Goal: Complete application form

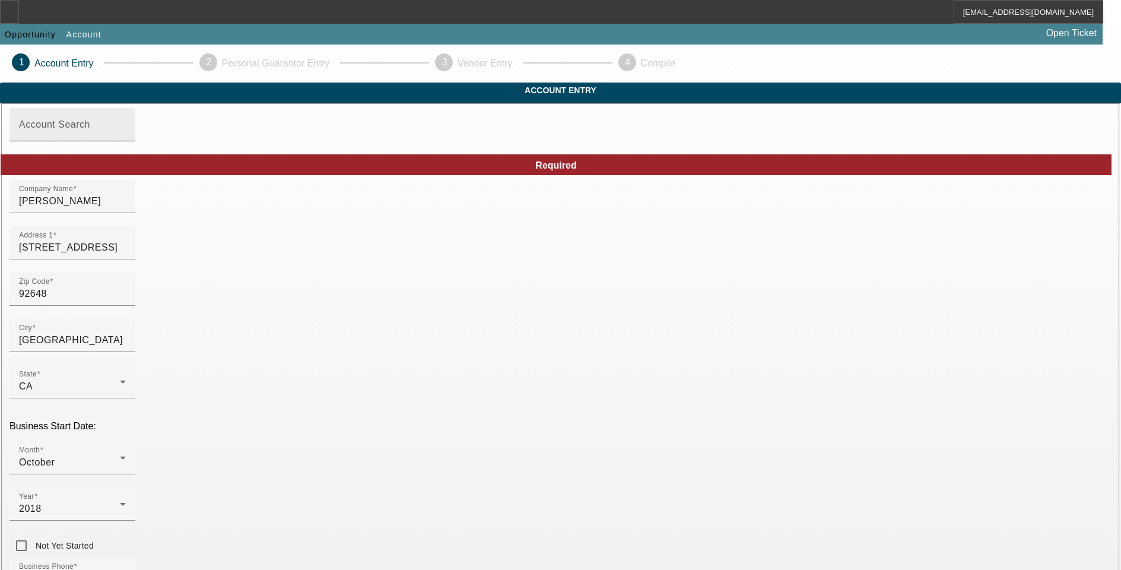
click at [126, 137] on input "Account Search" at bounding box center [72, 129] width 107 height 14
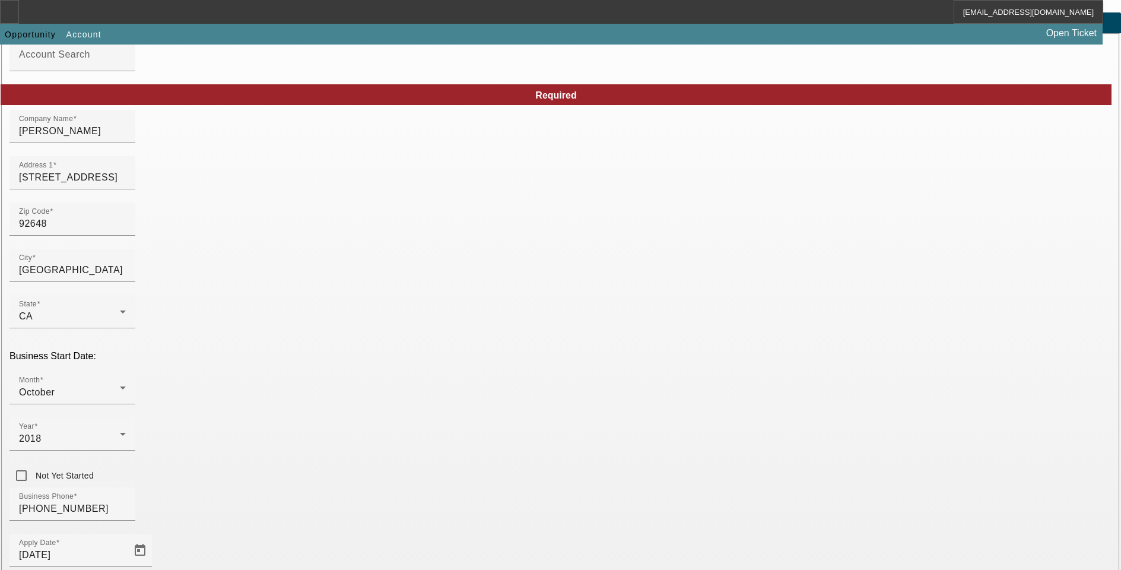
scroll to position [179, 0]
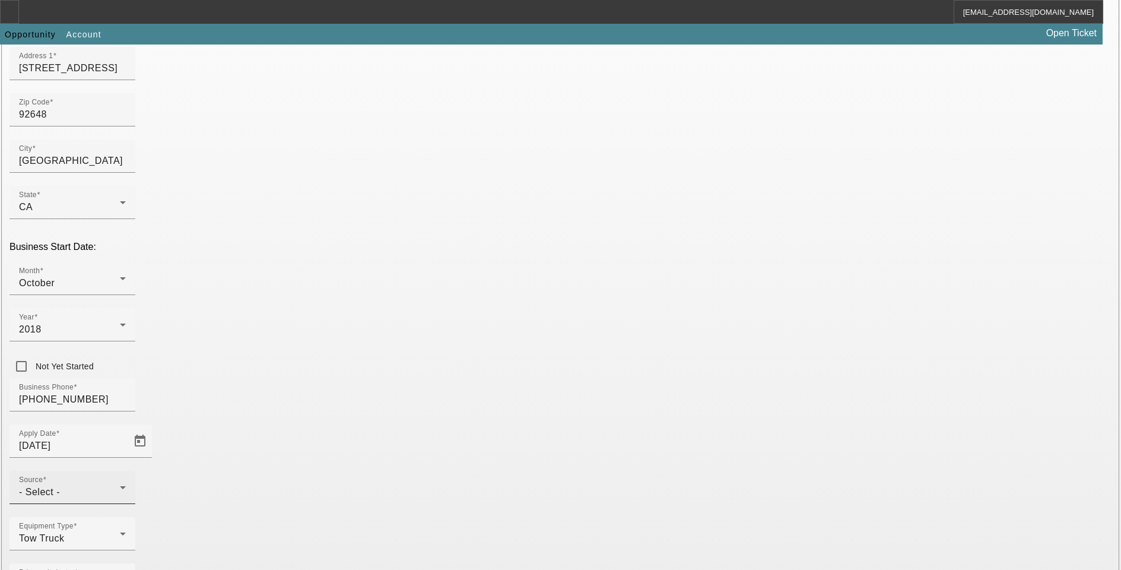
click at [120, 485] on div "- Select -" at bounding box center [69, 492] width 101 height 14
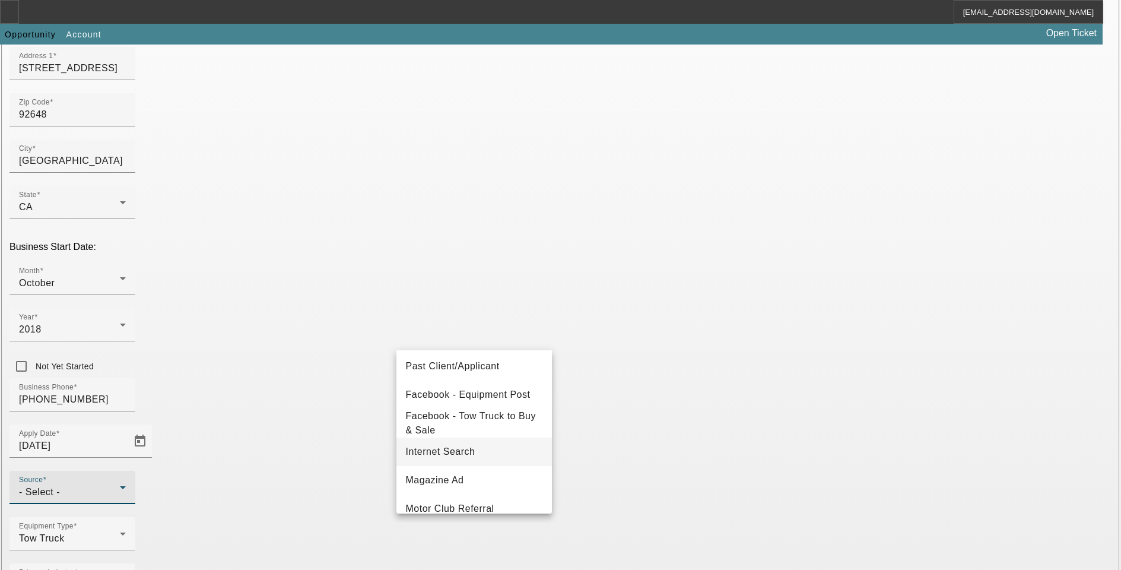
scroll to position [178, 0]
click at [493, 363] on span "Past Client/Applicant" at bounding box center [453, 362] width 94 height 14
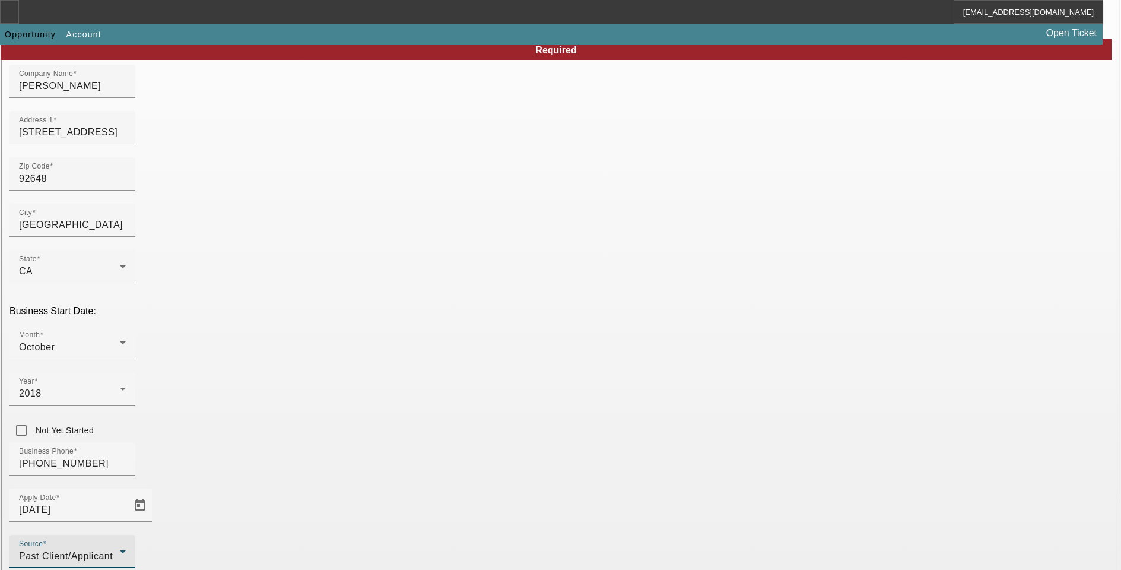
scroll to position [179, 0]
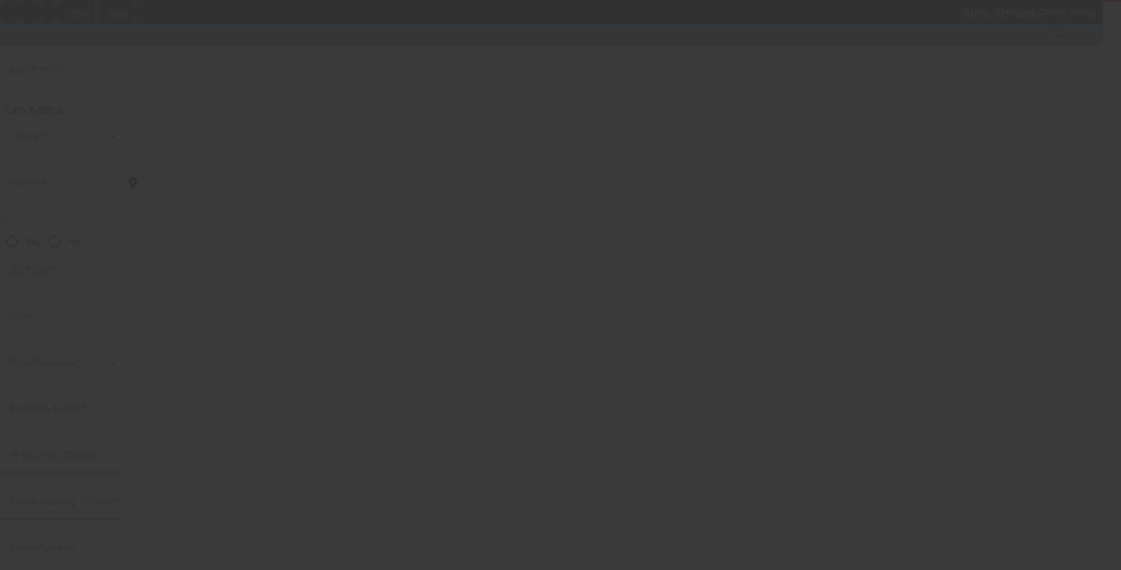
scroll to position [11, 0]
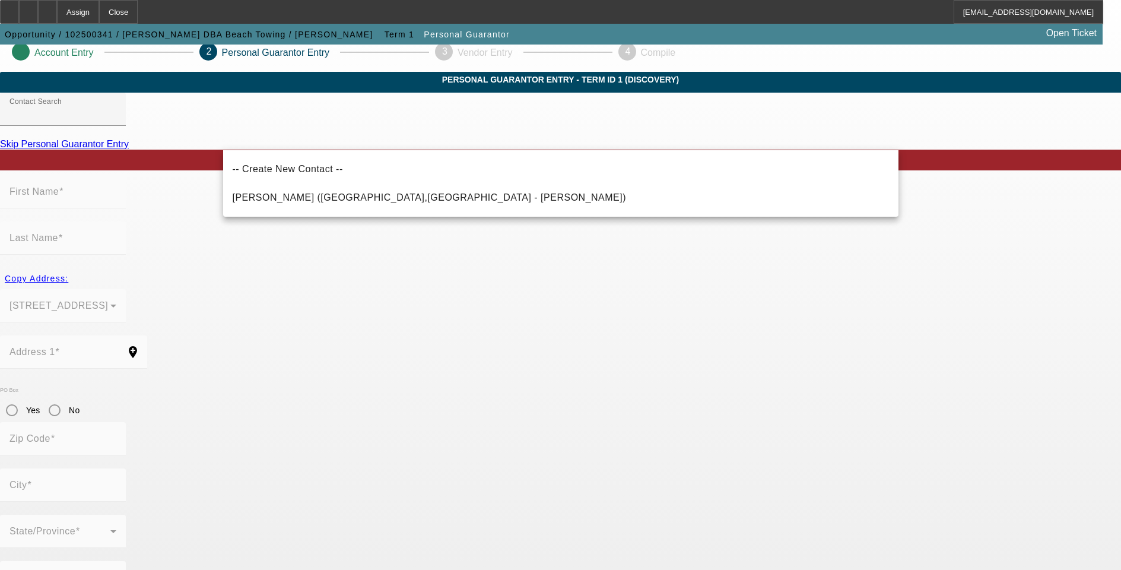
click at [369, 193] on span "[PERSON_NAME] ([GEOGRAPHIC_DATA],[GEOGRAPHIC_DATA] - [PERSON_NAME])" at bounding box center [430, 198] width 394 height 14
type input "[PERSON_NAME] ([GEOGRAPHIC_DATA],[GEOGRAPHIC_DATA] - [PERSON_NAME])"
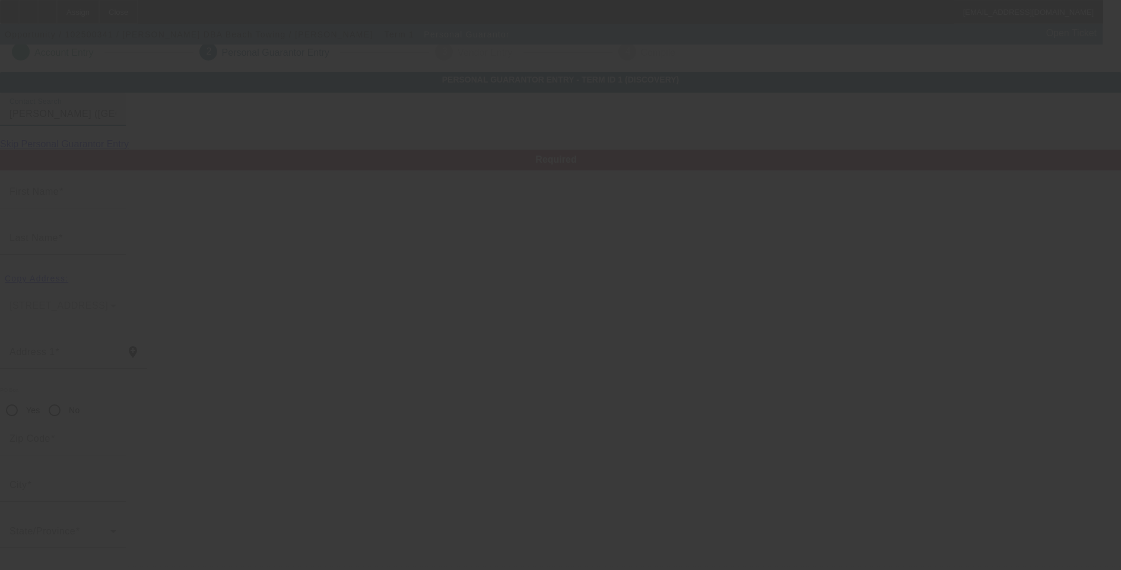
type input "[PERSON_NAME]"
type input "[STREET_ADDRESS]"
radio input "true"
type input "92648"
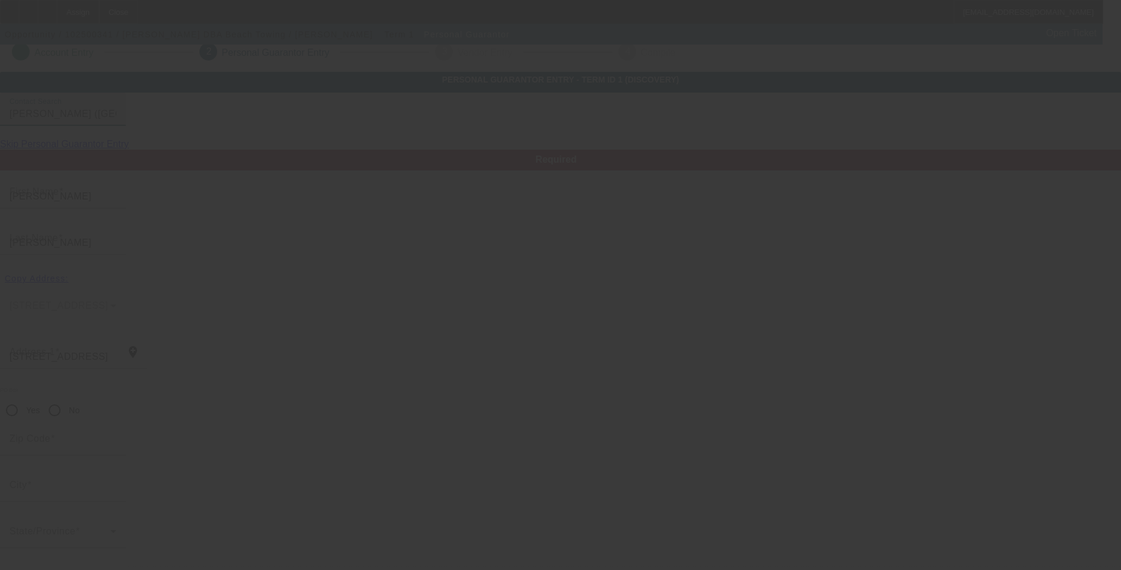
type input "[GEOGRAPHIC_DATA]"
type input "[PHONE_NUMBER]"
type input "100"
type input "608-20-1014"
type input "[EMAIL_ADDRESS][DOMAIN_NAME]"
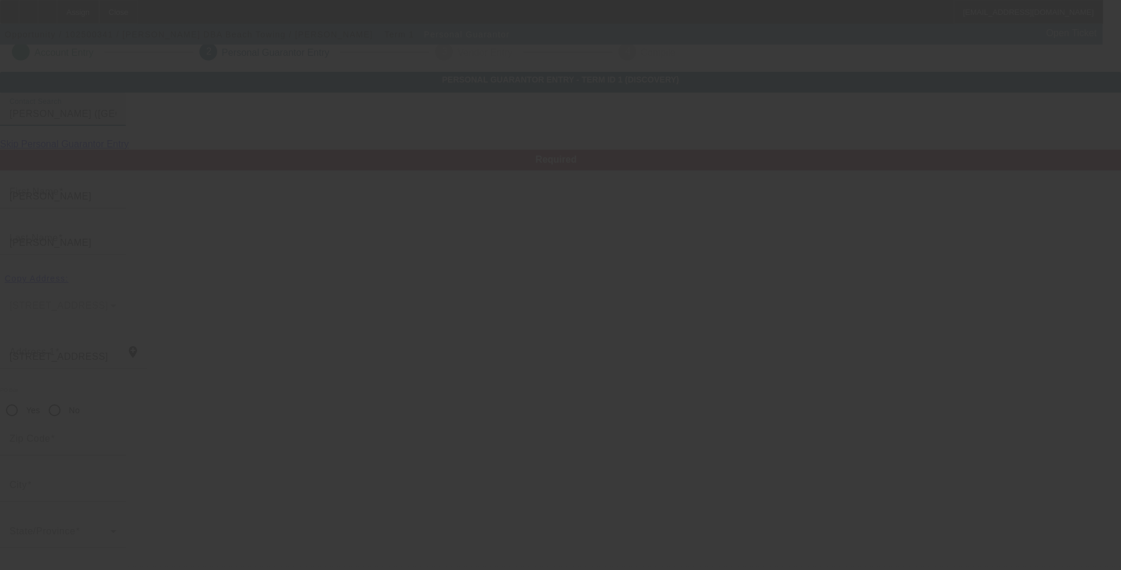
type input "[PHONE_NUMBER]"
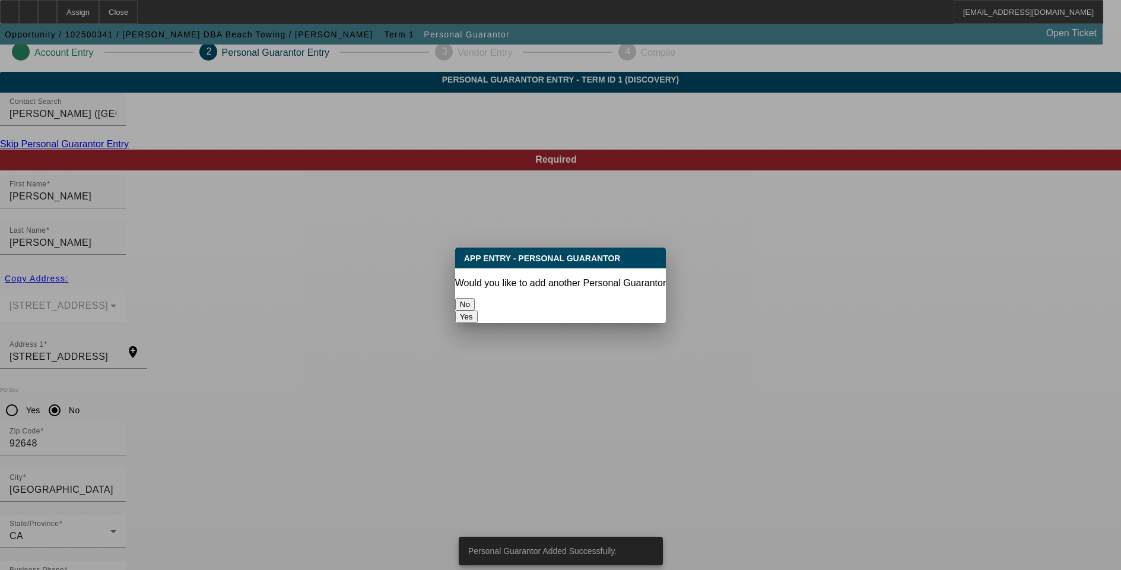
scroll to position [0, 0]
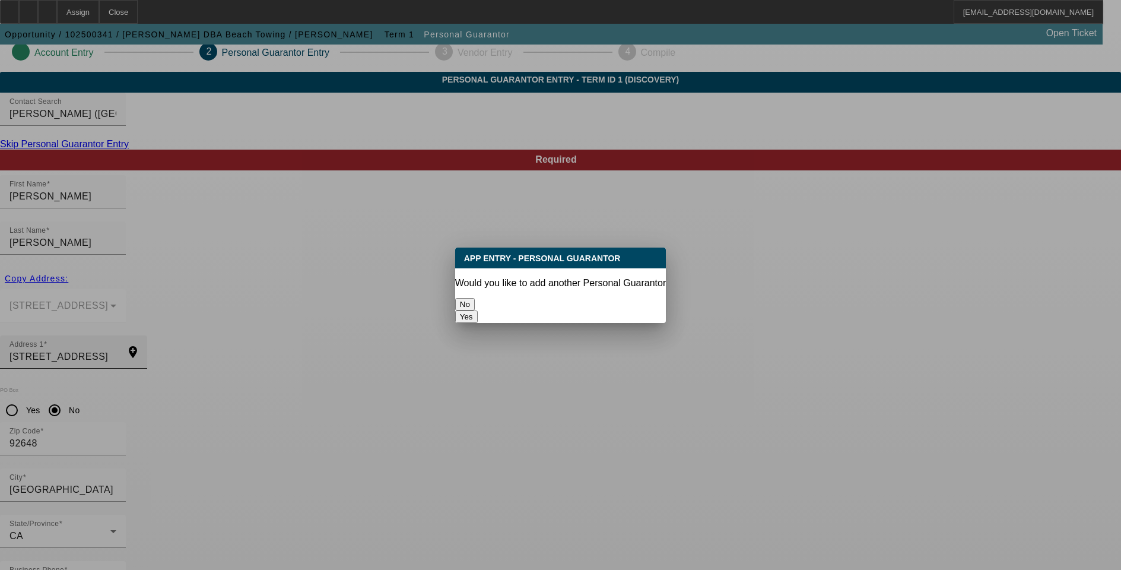
click at [475, 301] on button "No" at bounding box center [465, 304] width 20 height 12
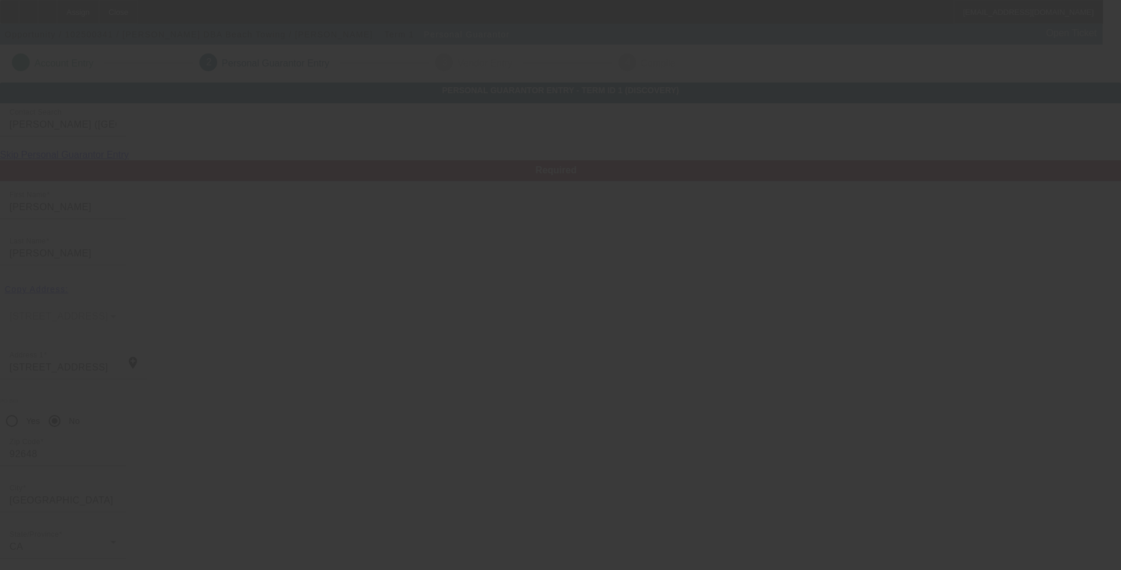
scroll to position [11, 0]
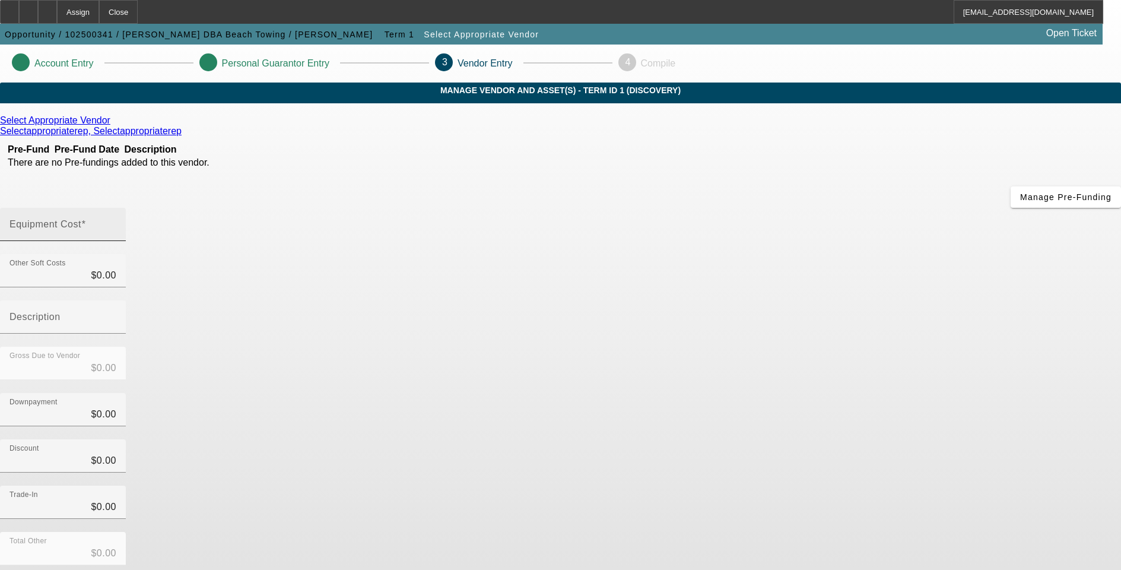
click at [81, 219] on mat-label "Equipment Cost" at bounding box center [45, 224] width 72 height 10
click at [116, 222] on input "Equipment Cost" at bounding box center [62, 229] width 107 height 14
type input "3"
type input "$3.00"
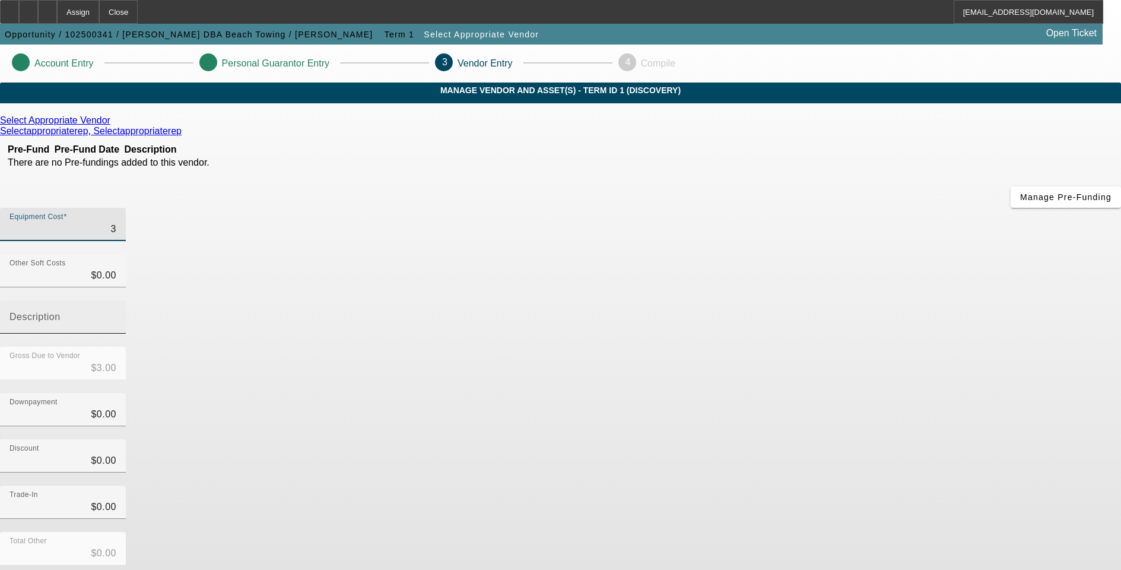
type input "37"
type input "$37.00"
type input "370"
type input "$370.00"
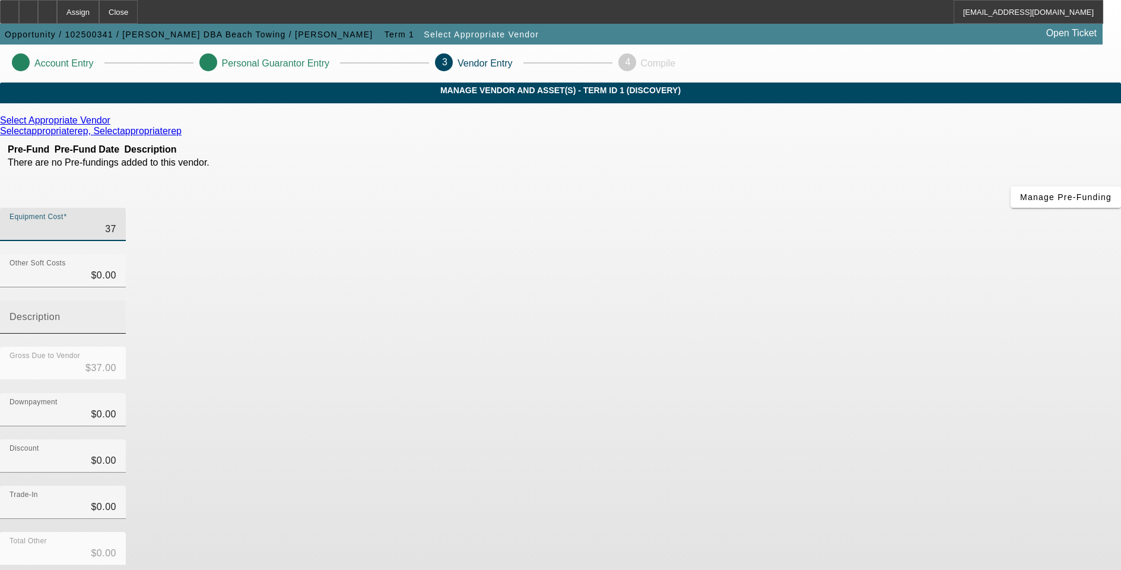
type input "$370.00"
type input "3700"
type input "$3,700.00"
type input "37000"
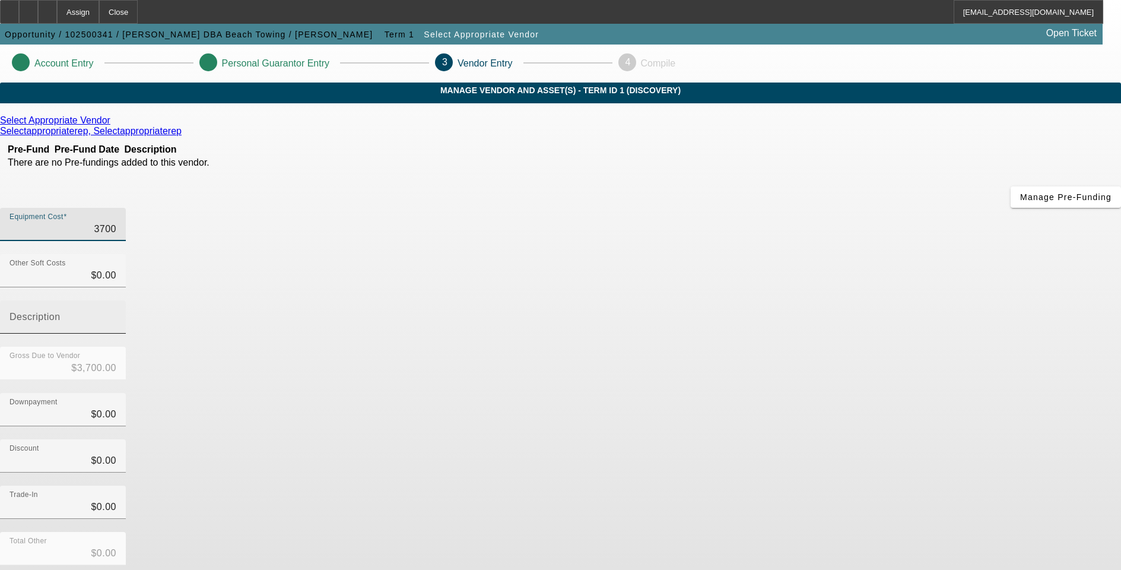
type input "$37,000.00"
click at [829, 393] on div "Downpayment $0.00" at bounding box center [560, 416] width 1121 height 46
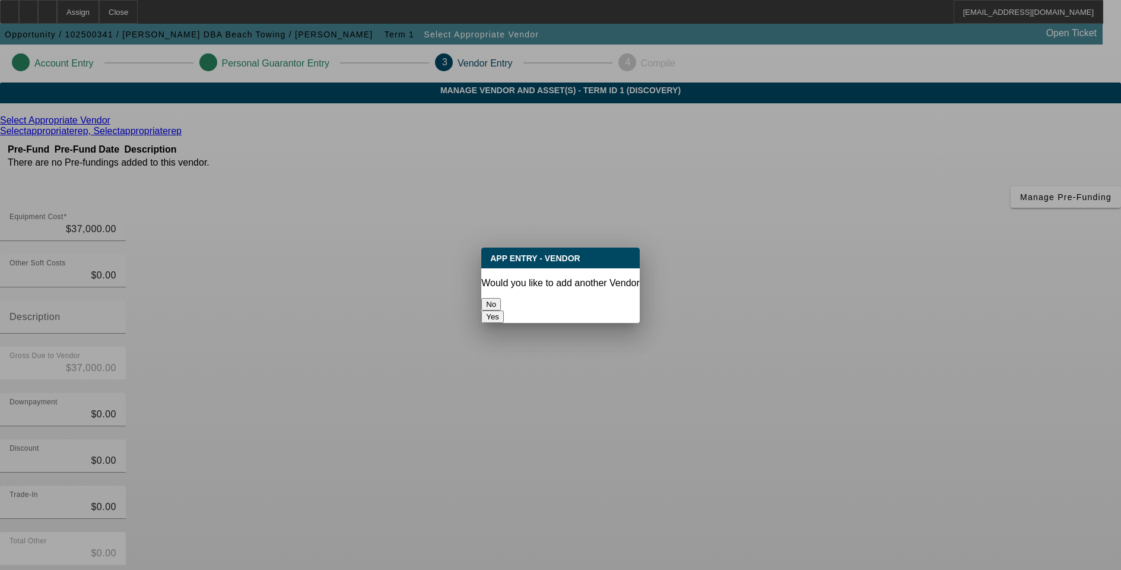
click at [501, 304] on button "No" at bounding box center [491, 304] width 20 height 12
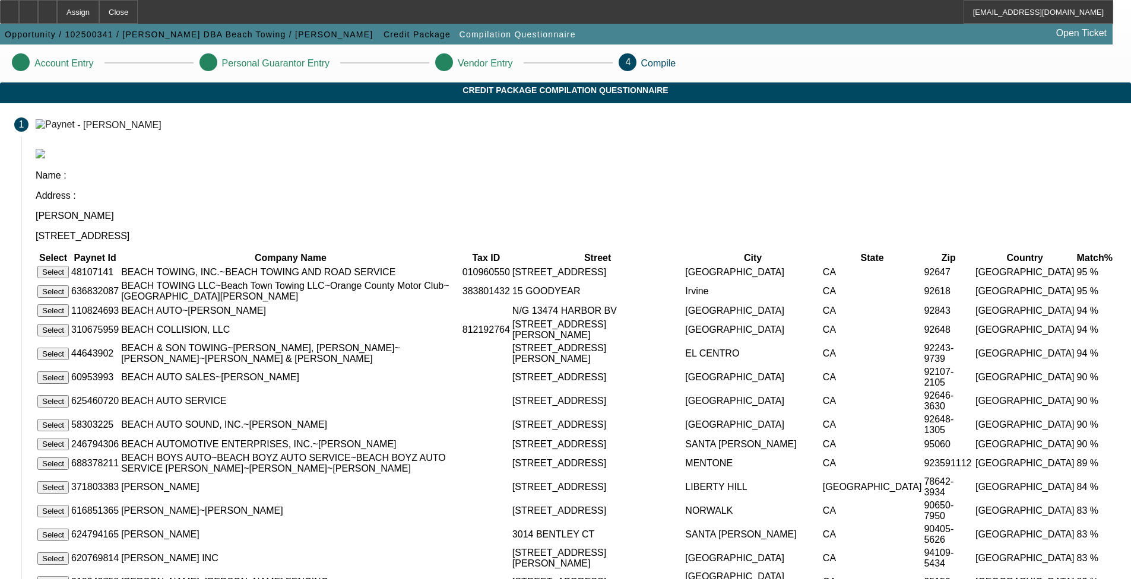
click at [69, 266] on button "Select" at bounding box center [52, 272] width 31 height 12
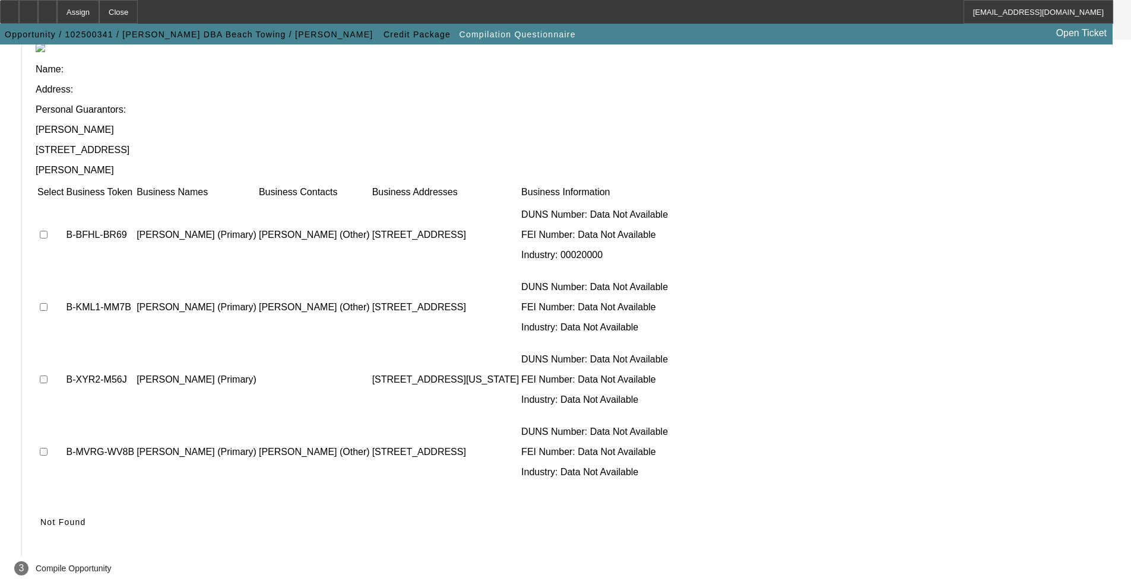
scroll to position [77, 0]
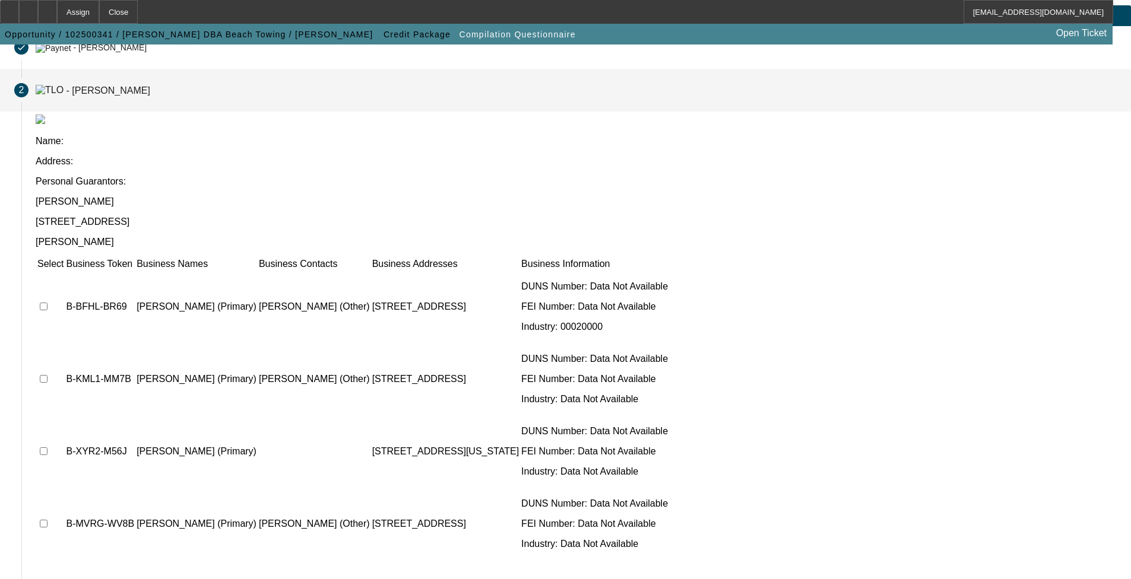
click at [64, 271] on td at bounding box center [50, 306] width 27 height 71
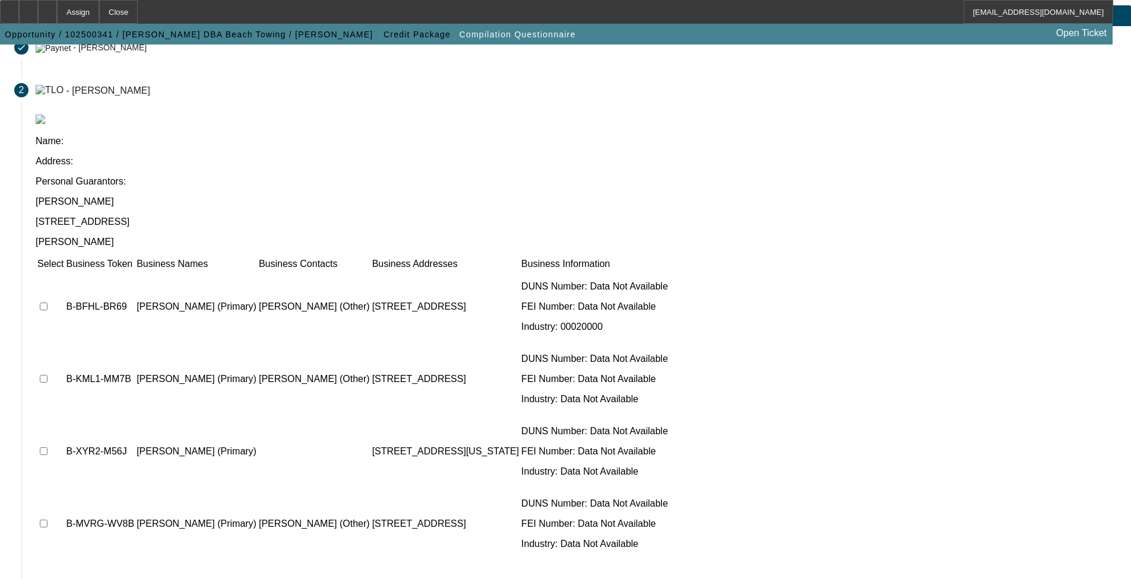
click at [47, 303] on input "checkbox" at bounding box center [44, 307] width 8 height 8
checkbox input "false"
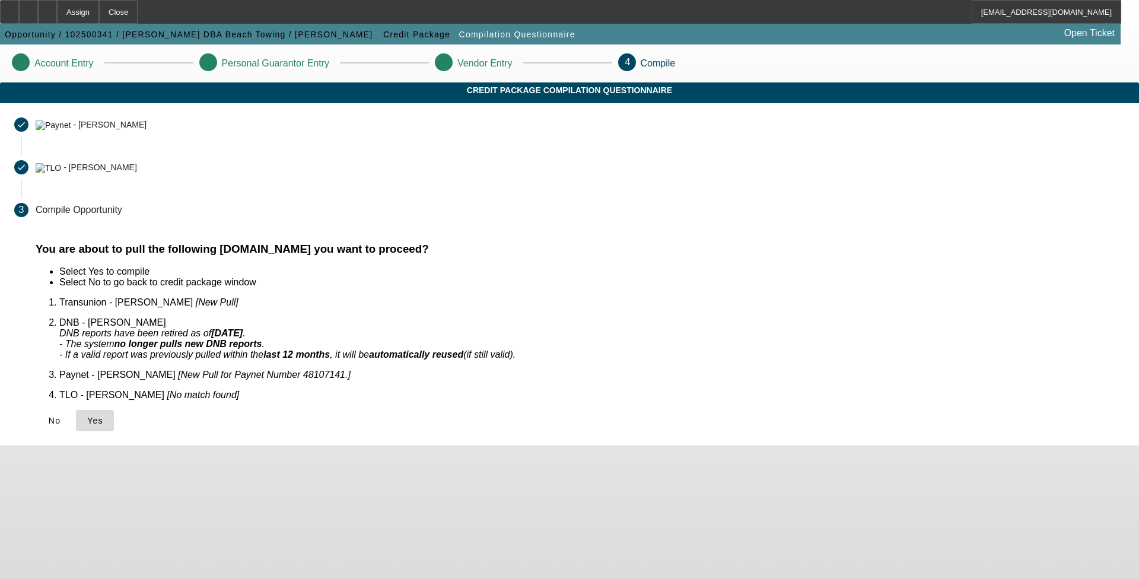
click at [103, 416] on span "Yes" at bounding box center [95, 420] width 16 height 9
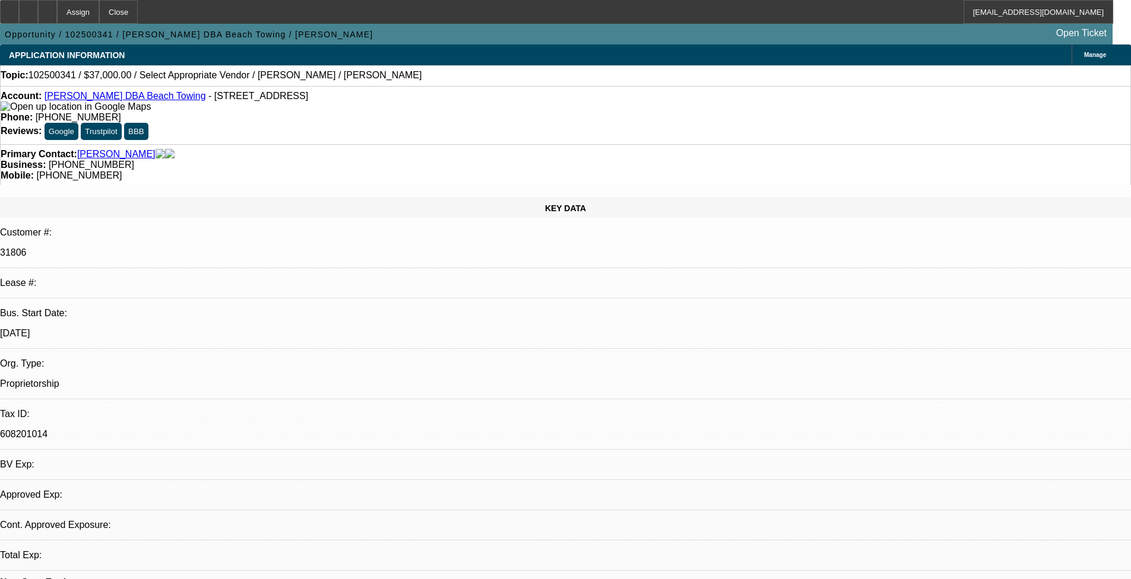
select select "0"
select select "2"
select select "0.1"
select select "1"
select select "2"
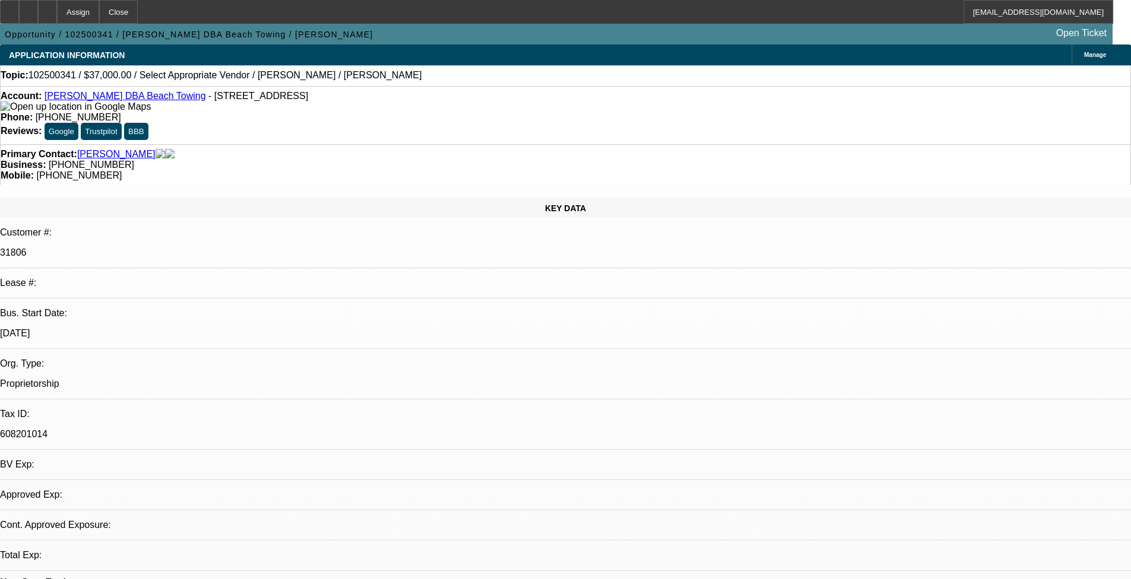
select select "4"
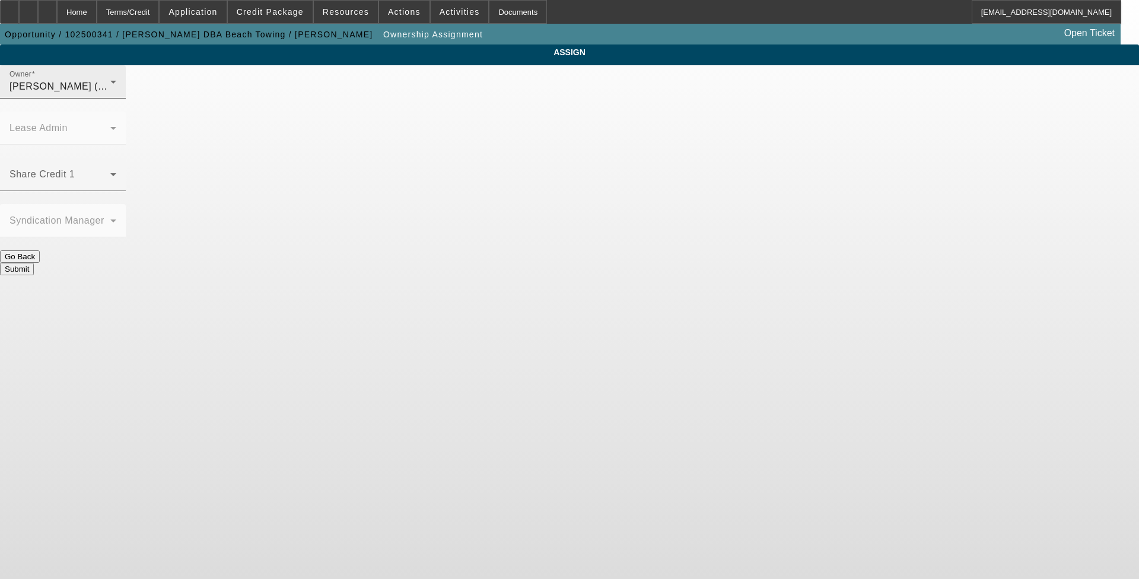
click at [123, 91] on span "[PERSON_NAME] (Lvl 1)" at bounding box center [65, 86] width 113 height 10
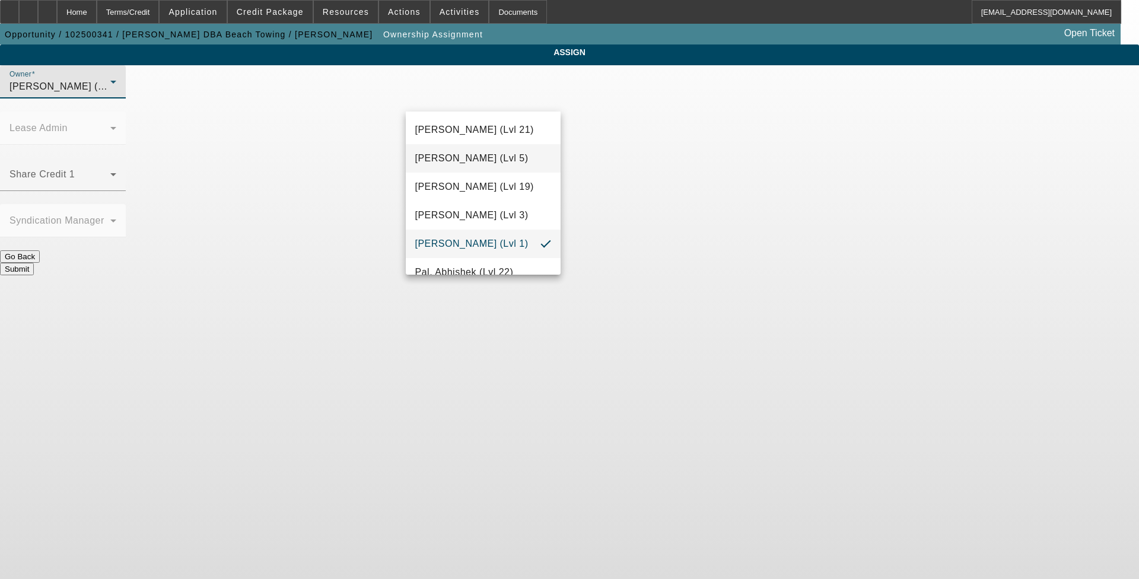
scroll to position [1038, 0]
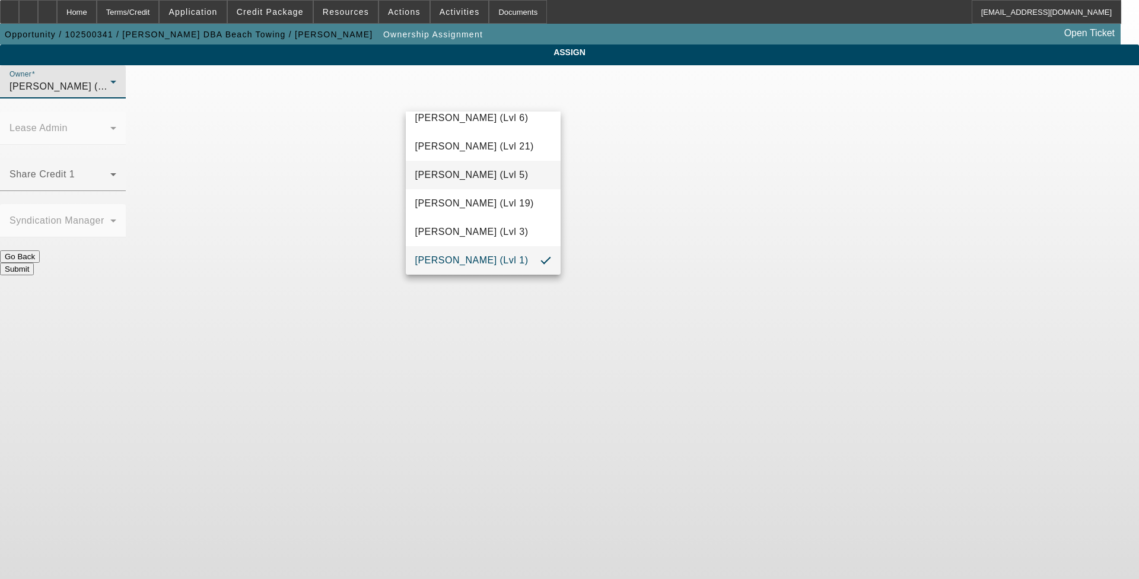
click at [474, 181] on span "[PERSON_NAME] (Lvl 5)" at bounding box center [471, 175] width 113 height 14
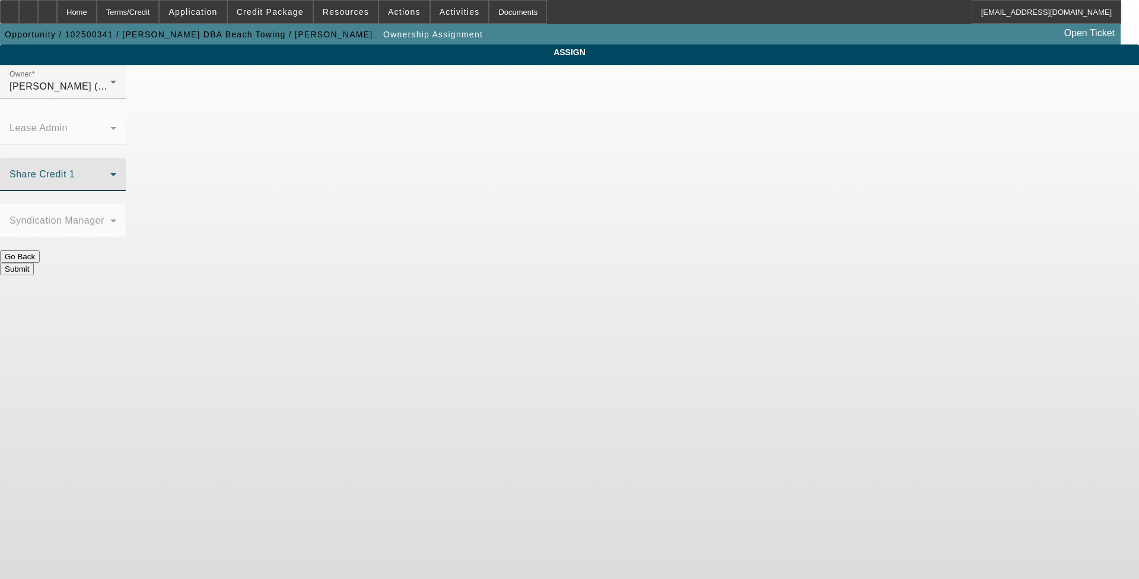
click at [110, 172] on span at bounding box center [59, 179] width 101 height 14
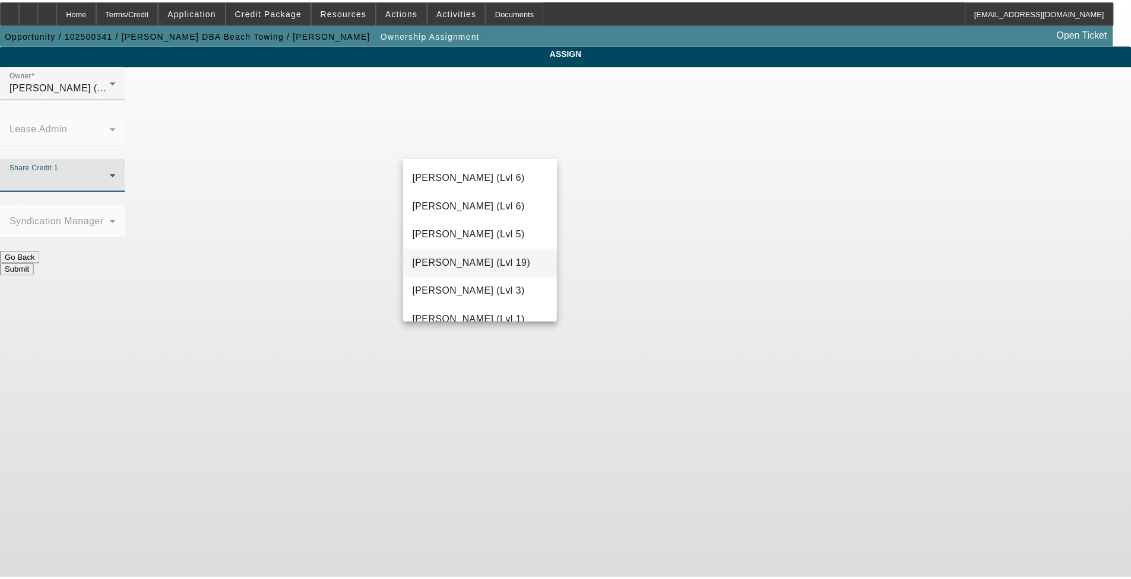
scroll to position [1043, 0]
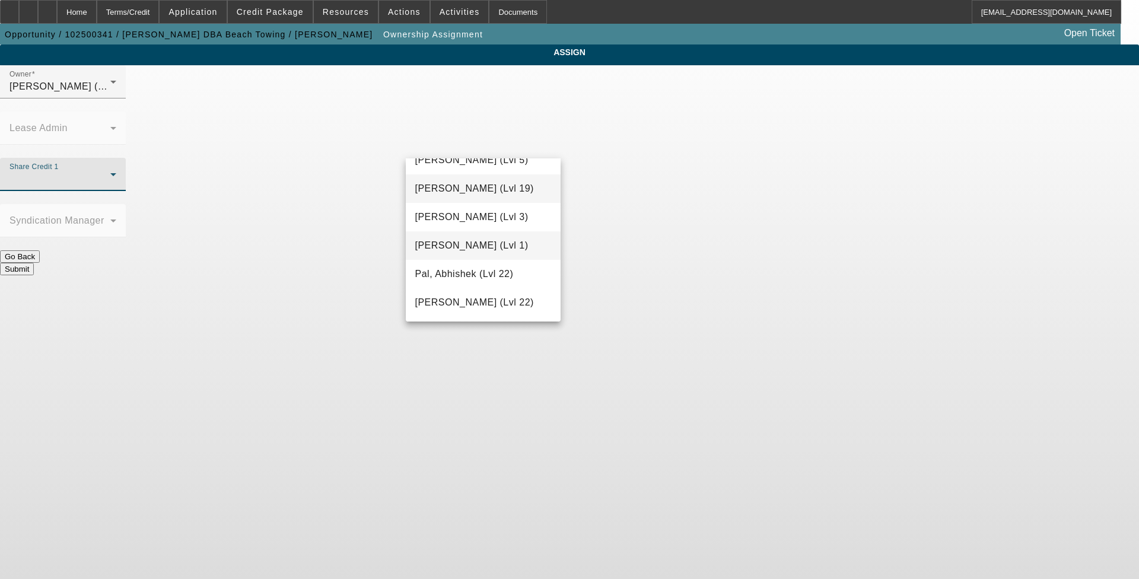
click at [493, 245] on span "[PERSON_NAME] (Lvl 1)" at bounding box center [471, 246] width 113 height 14
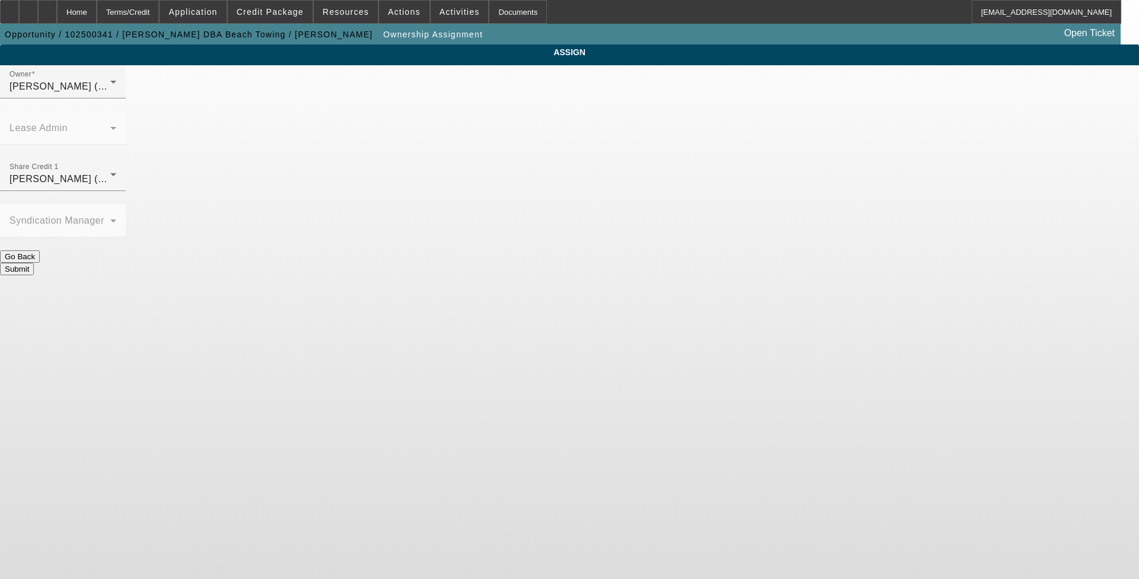
click at [34, 263] on button "Submit" at bounding box center [17, 269] width 34 height 12
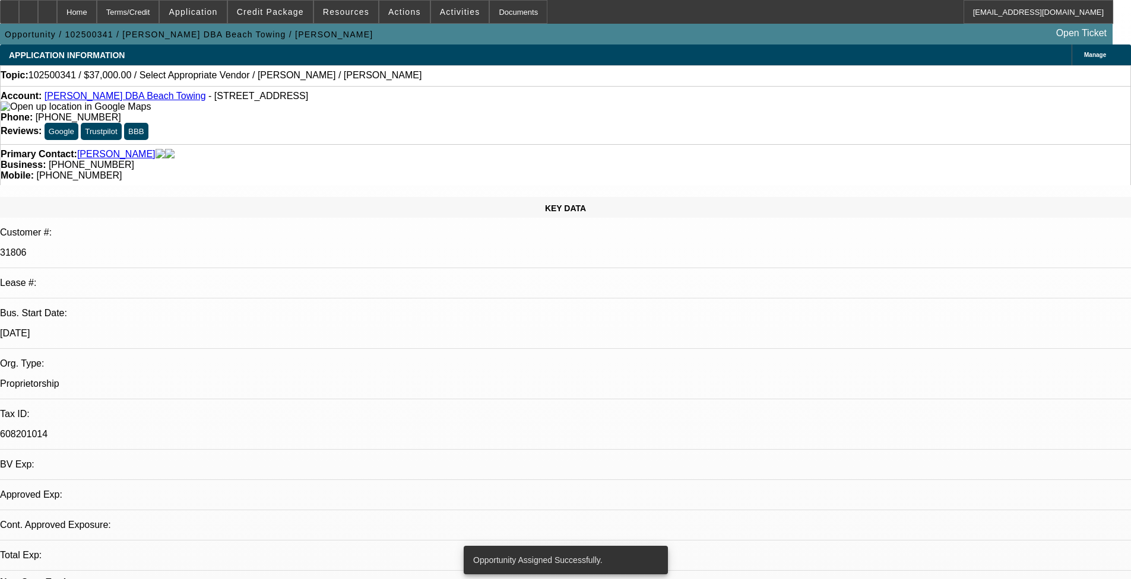
select select "0"
select select "2"
select select "0.1"
select select "4"
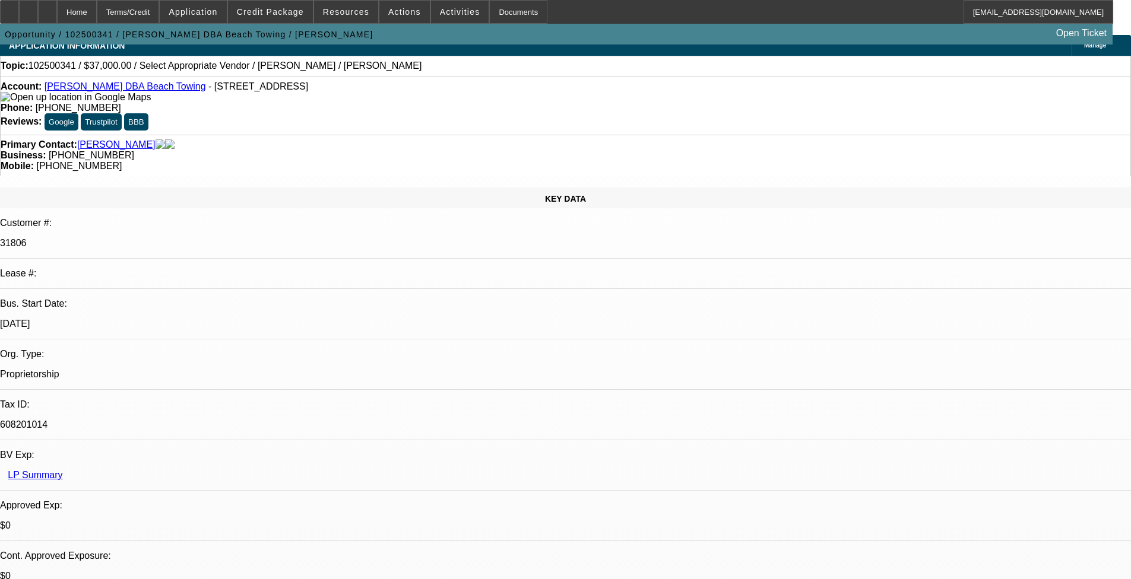
scroll to position [178, 0]
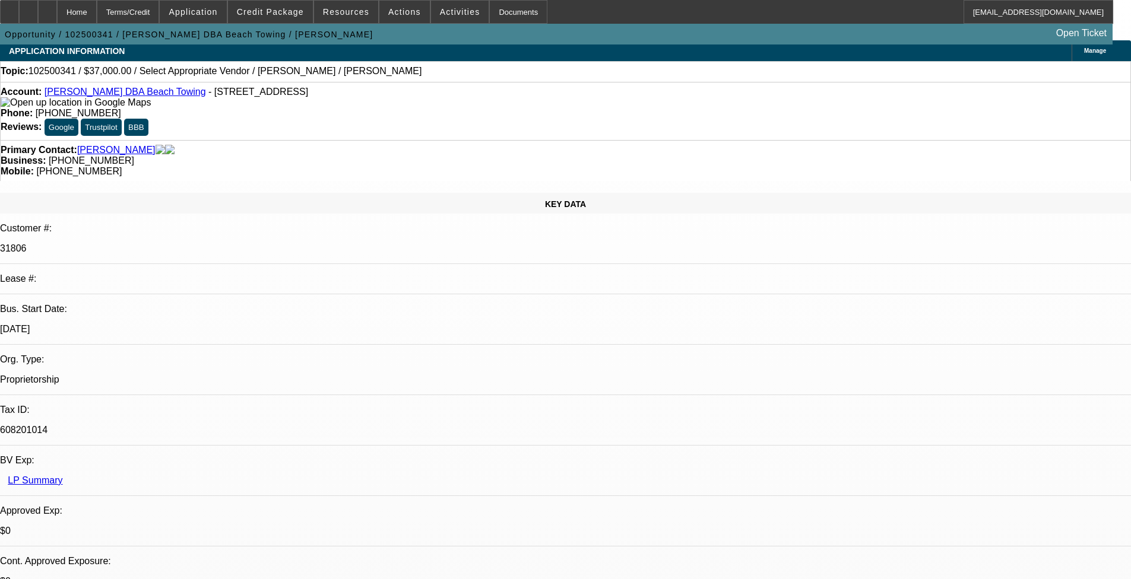
scroll to position [0, 0]
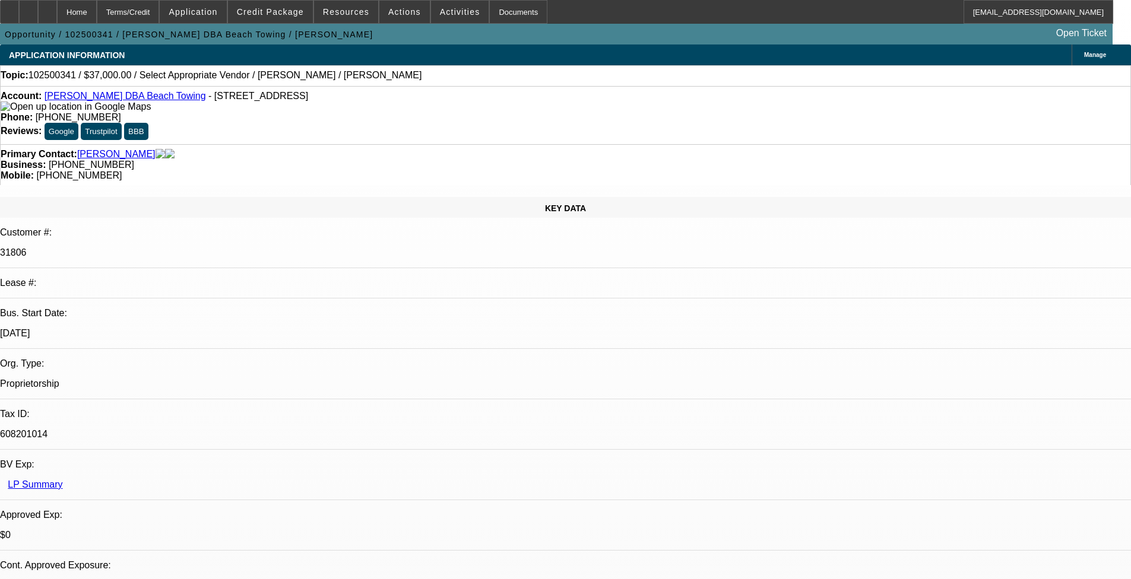
click at [57, 9] on div at bounding box center [47, 12] width 19 height 24
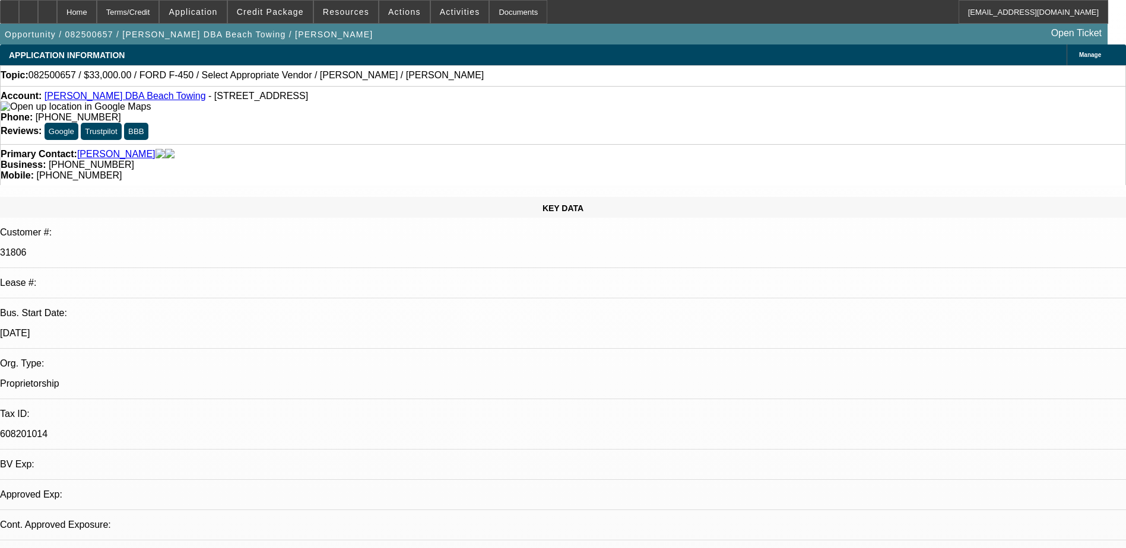
select select "0"
select select "2"
select select "0.1"
select select "0"
select select "2"
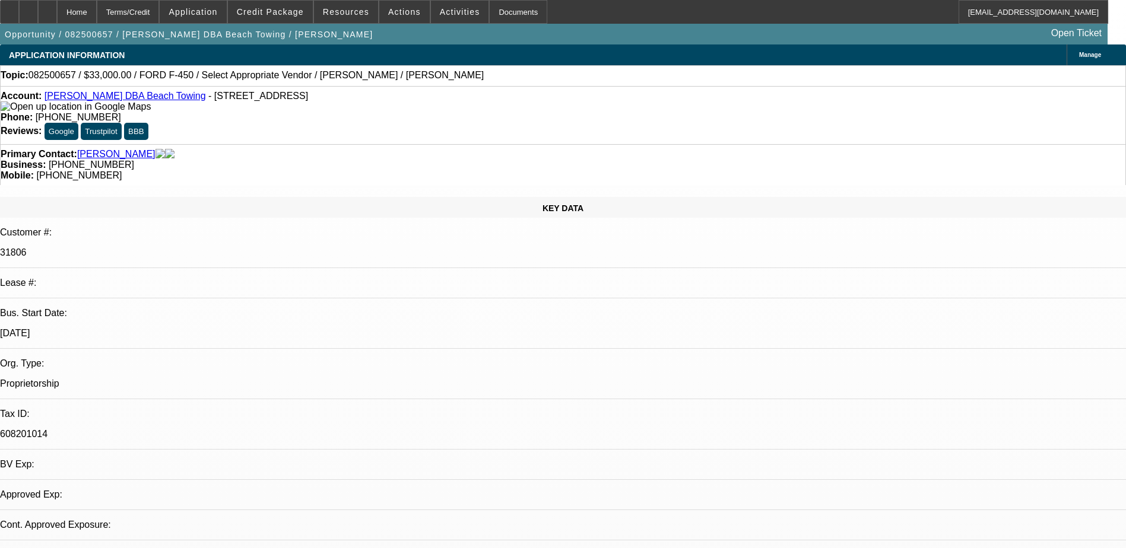
select select "0.1"
select select "1"
select select "2"
select select "4"
select select "1"
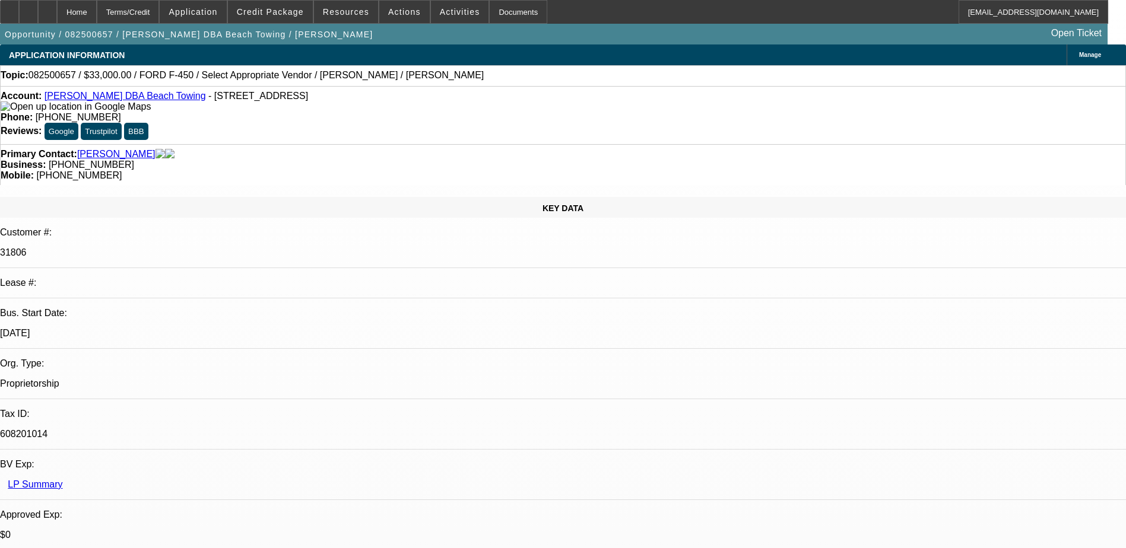
select select "2"
select select "4"
click at [303, 7] on span at bounding box center [270, 12] width 85 height 28
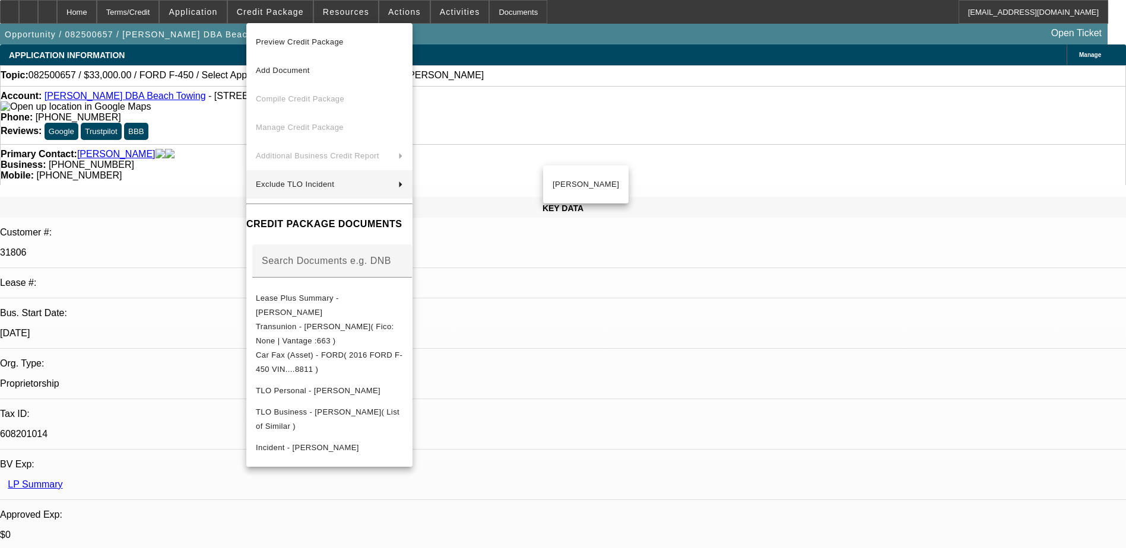
click at [630, 339] on div at bounding box center [563, 274] width 1126 height 548
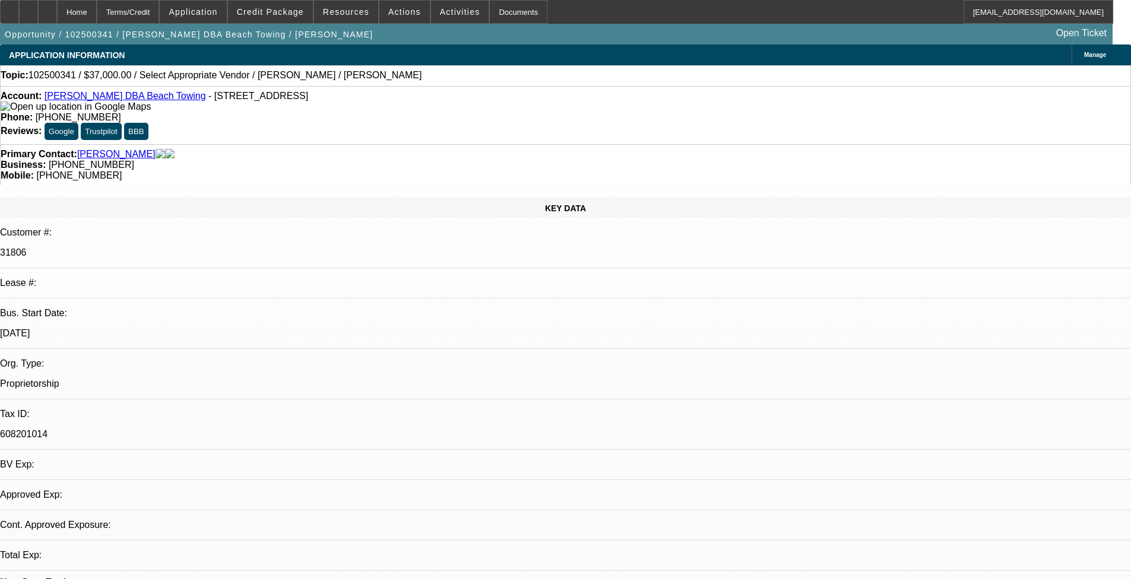
select select "0"
select select "2"
select select "0.1"
select select "4"
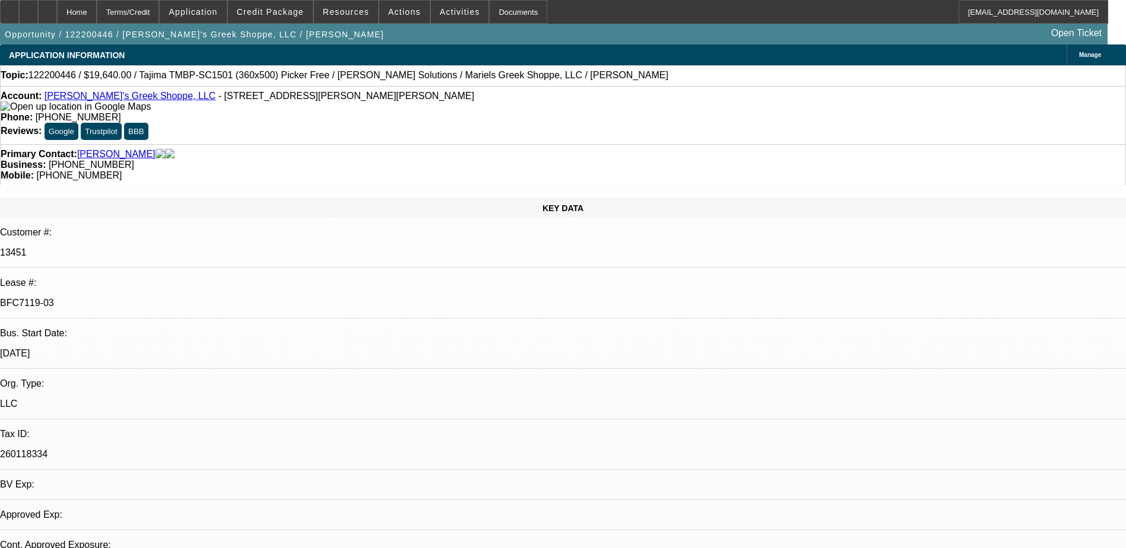
select select "0"
select select "2"
select select "0.1"
select select "4"
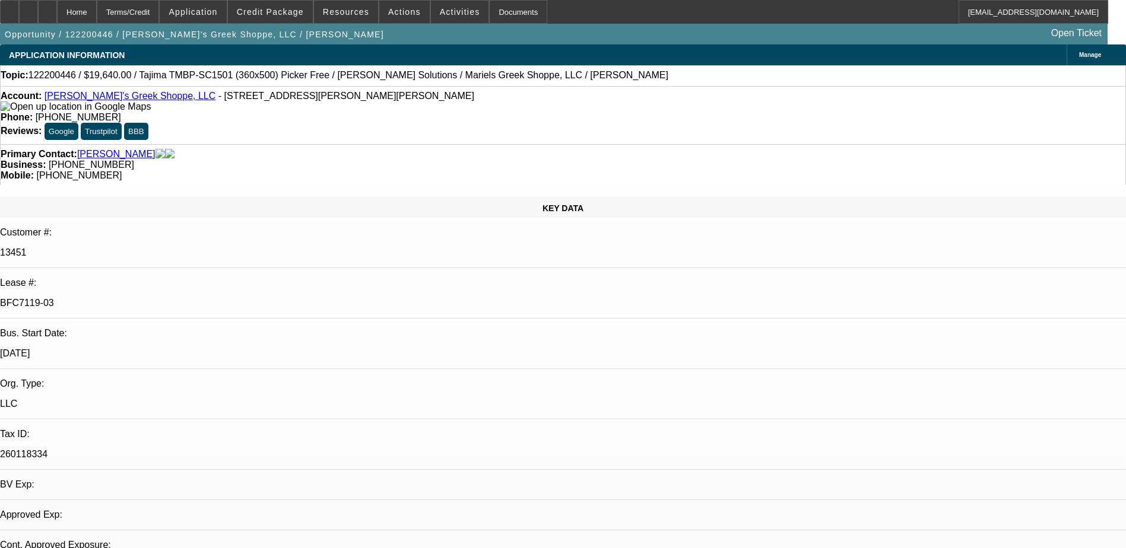
select select "0"
select select "2"
select select "0.1"
select select "4"
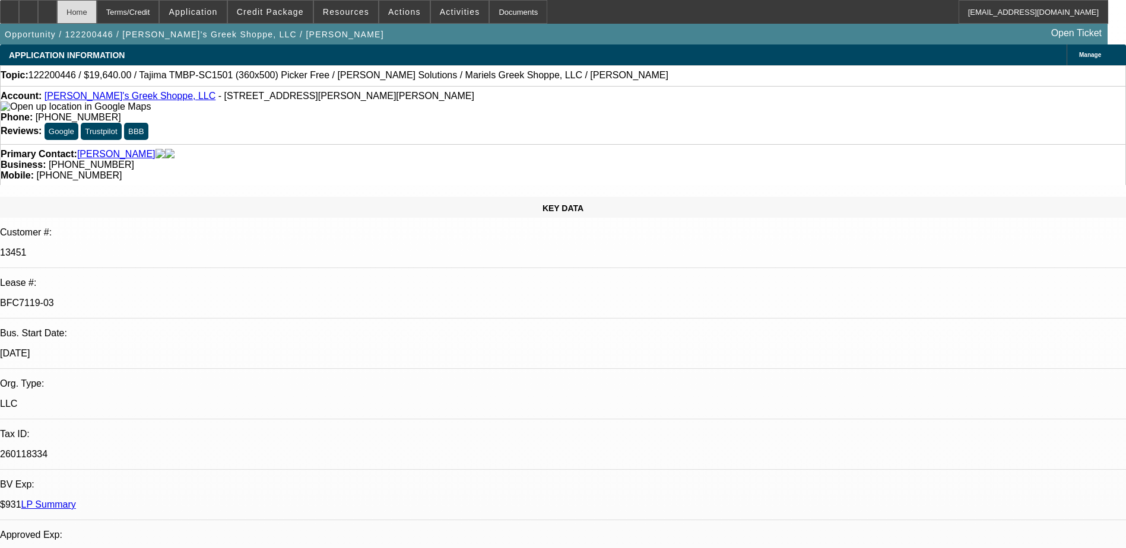
click at [97, 8] on div "Home" at bounding box center [77, 12] width 40 height 24
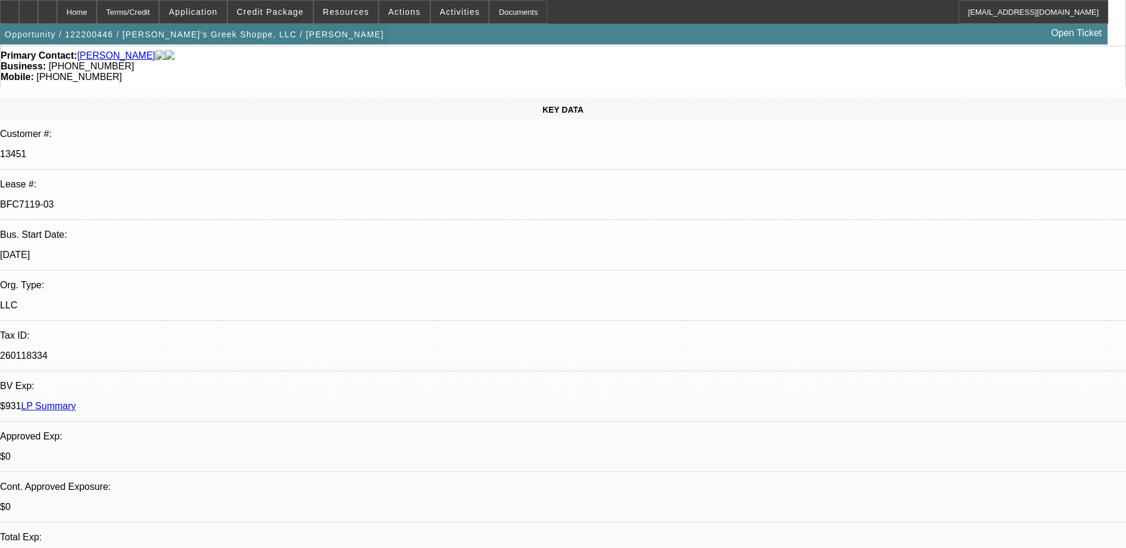
scroll to position [59, 0]
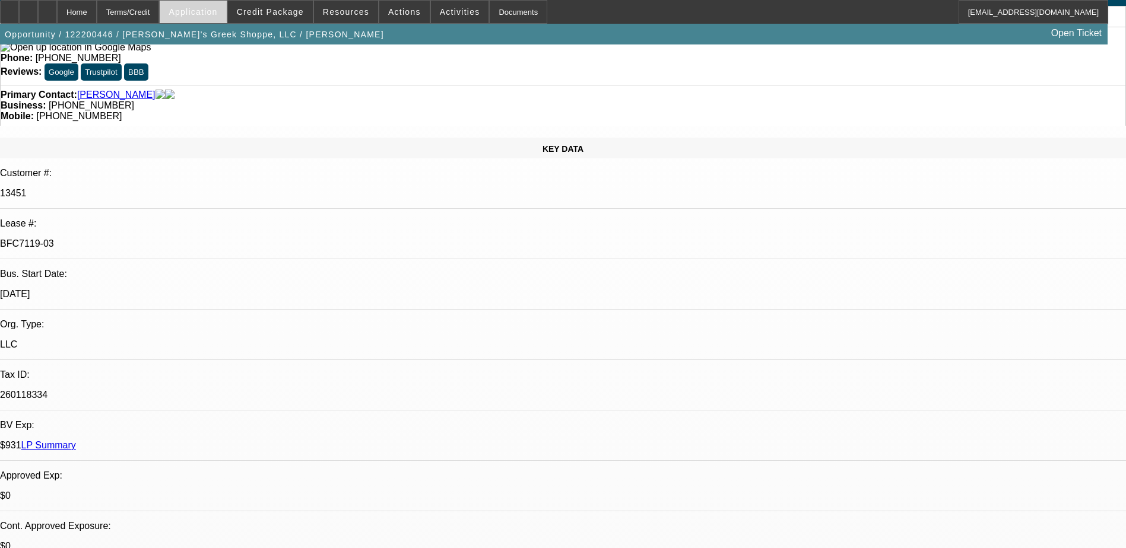
click at [217, 11] on span "Application" at bounding box center [193, 11] width 49 height 9
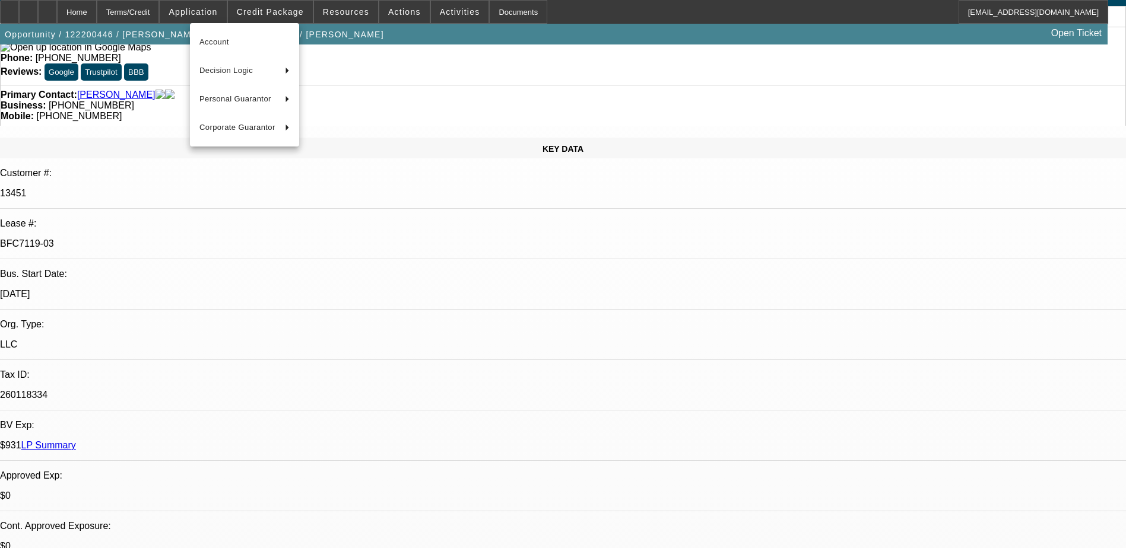
click at [292, 7] on div at bounding box center [563, 274] width 1126 height 548
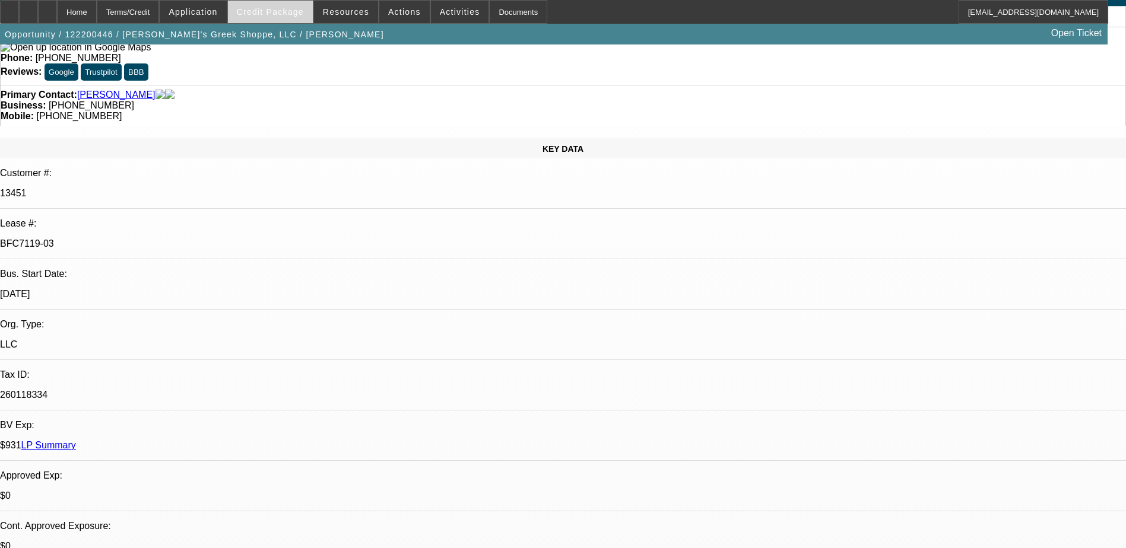
click at [289, 8] on span "Credit Package" at bounding box center [270, 11] width 67 height 9
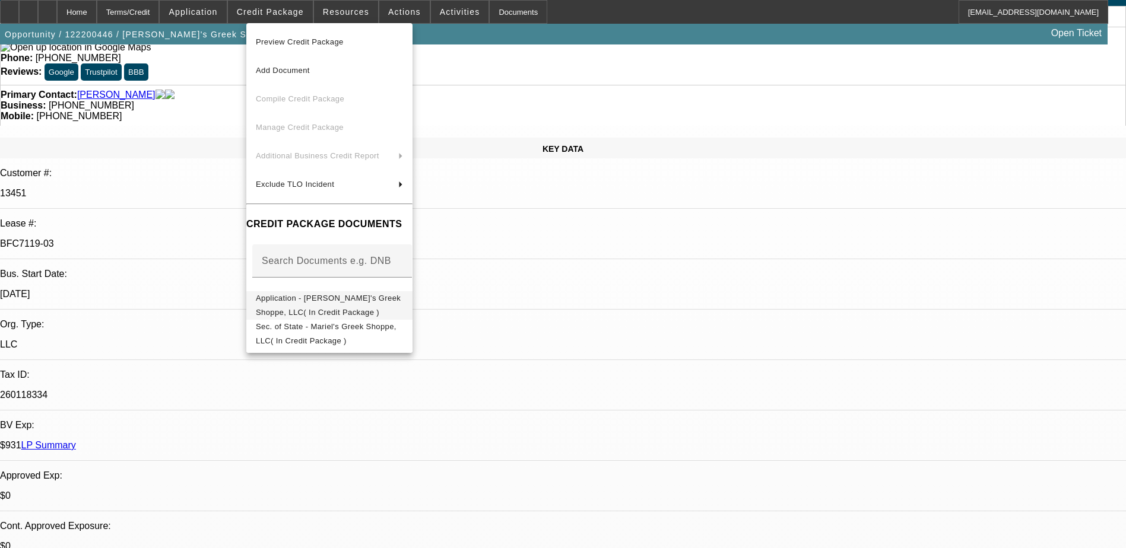
click at [362, 306] on span "Application - Mariel's Greek Shoppe, LLC( In Credit Package )" at bounding box center [329, 305] width 147 height 28
